Goal: Transaction & Acquisition: Purchase product/service

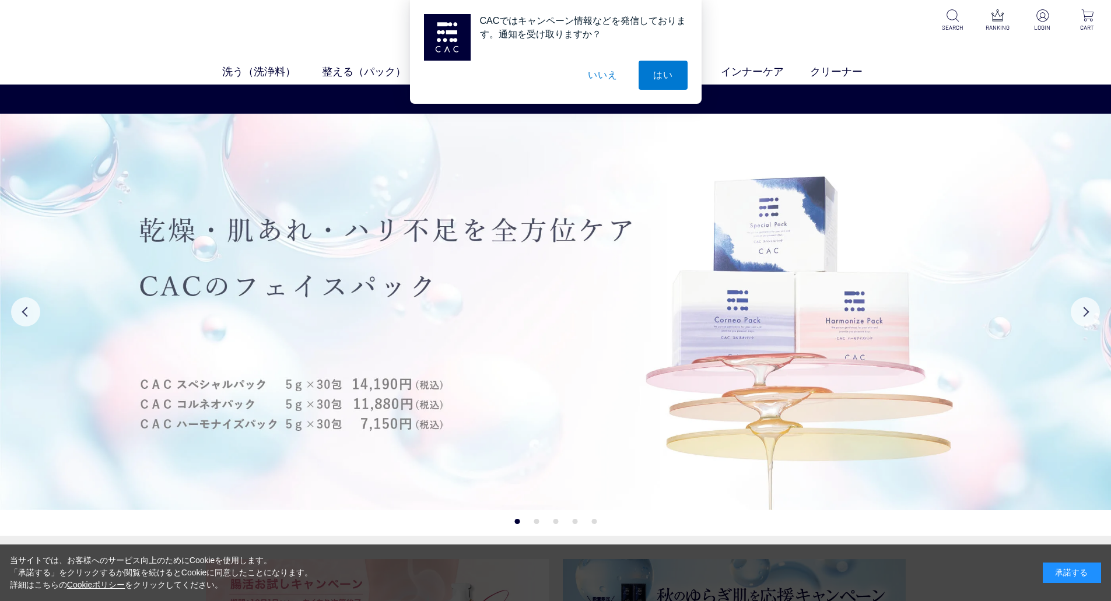
click at [491, 234] on img at bounding box center [555, 312] width 1111 height 397
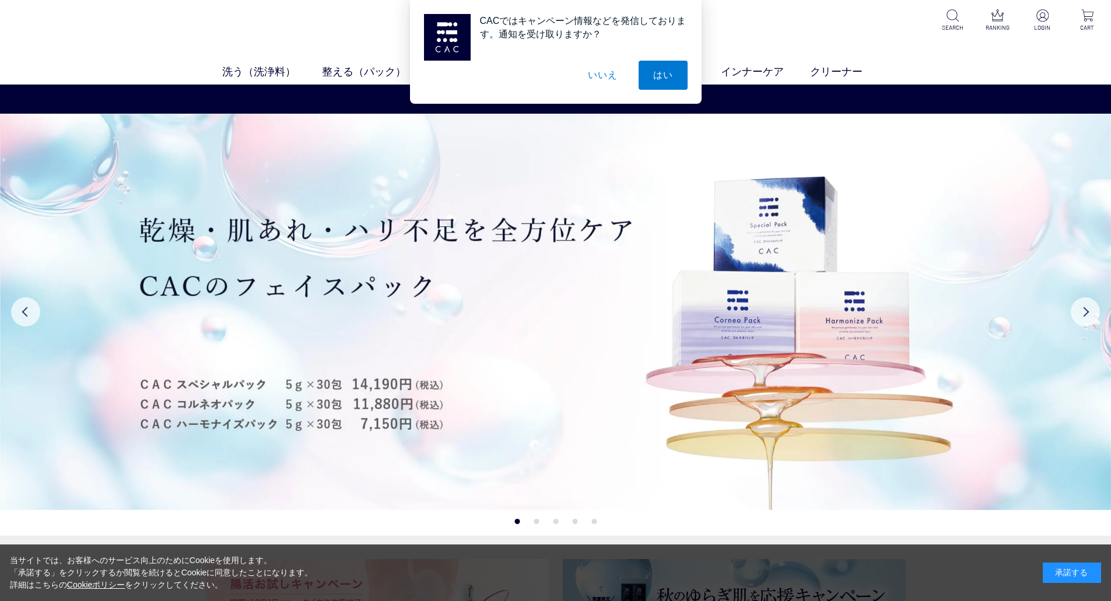
click at [620, 68] on button "いいえ" at bounding box center [602, 75] width 58 height 29
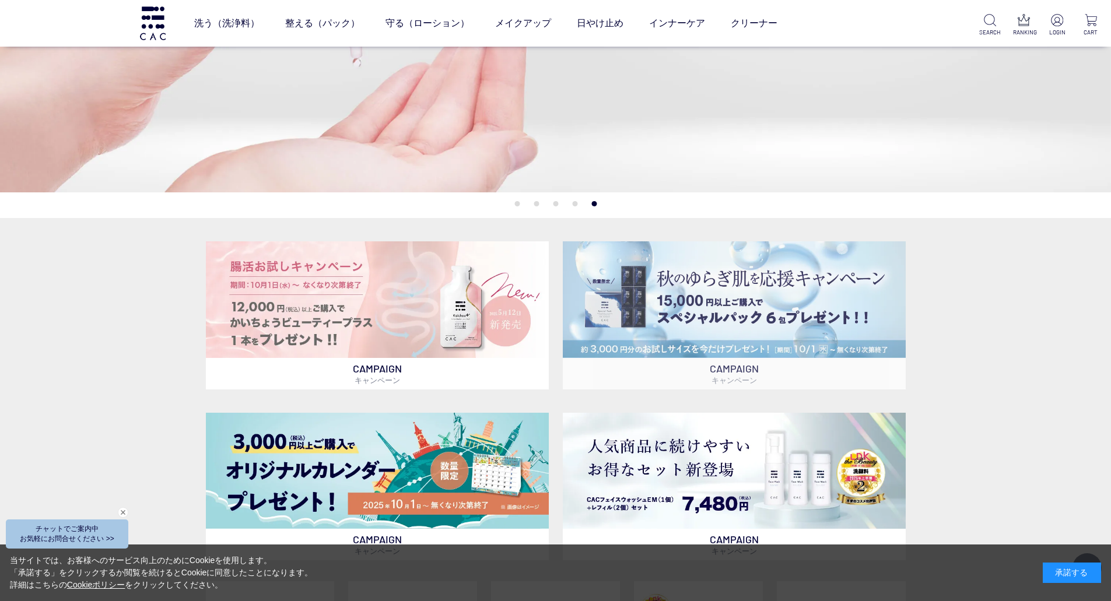
scroll to position [467, 0]
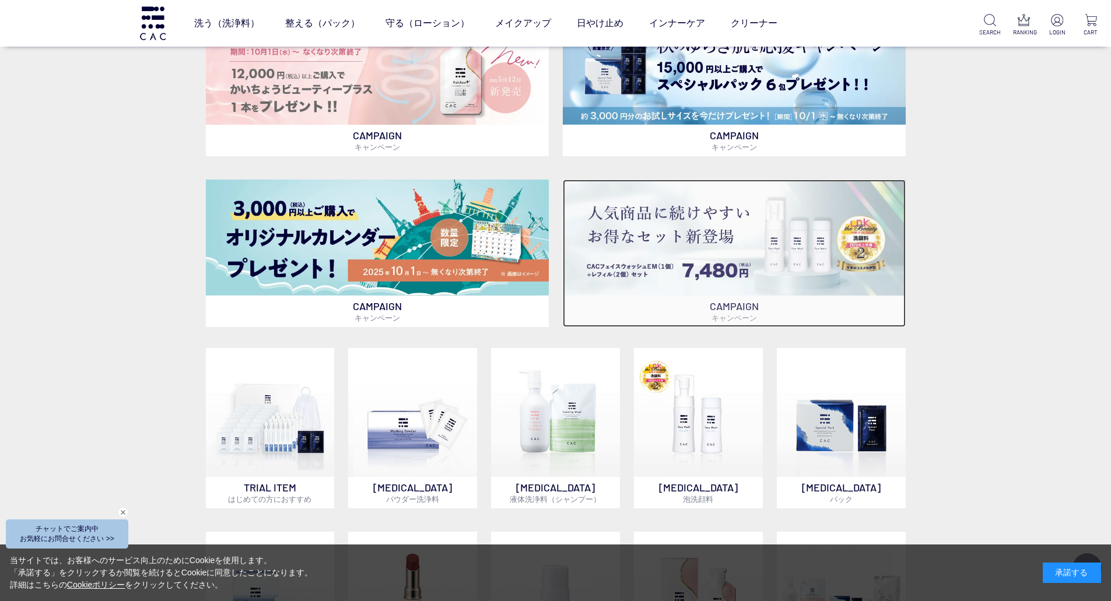
click at [769, 271] on img at bounding box center [734, 238] width 343 height 116
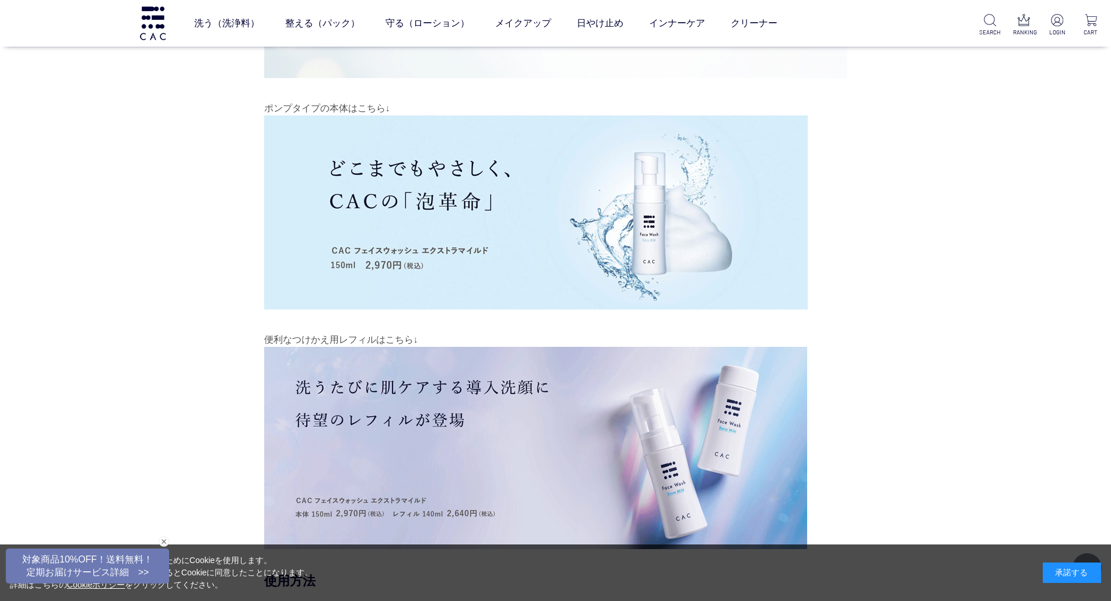
scroll to position [7931, 0]
